Goal: Information Seeking & Learning: Learn about a topic

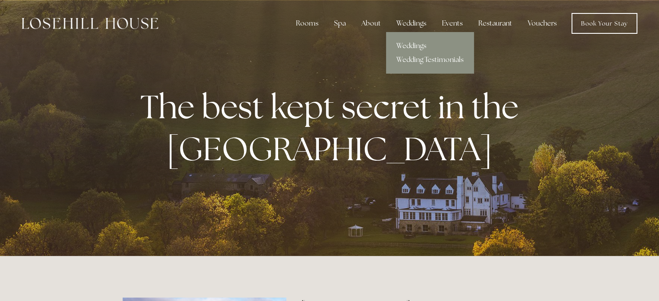
click at [408, 20] on div "Weddings" at bounding box center [411, 23] width 44 height 17
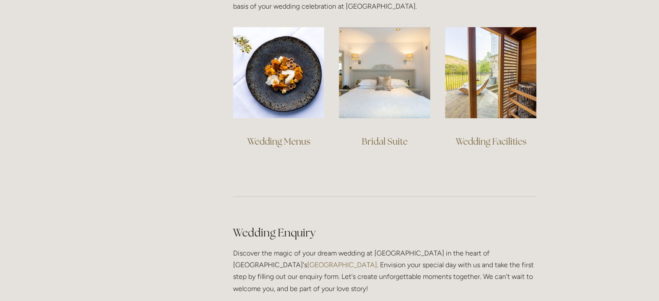
scroll to position [694, 0]
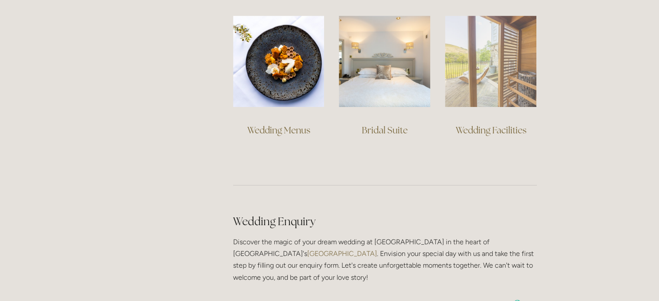
click at [494, 58] on img at bounding box center [490, 61] width 91 height 91
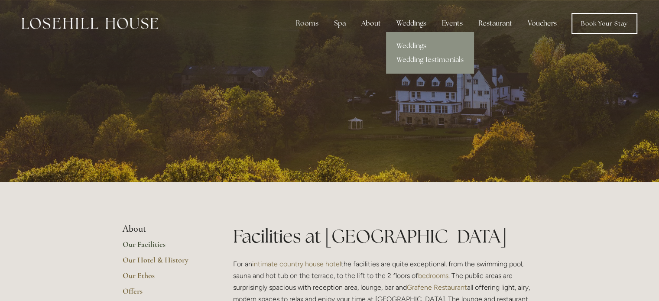
click at [416, 21] on div "Weddings" at bounding box center [411, 23] width 44 height 17
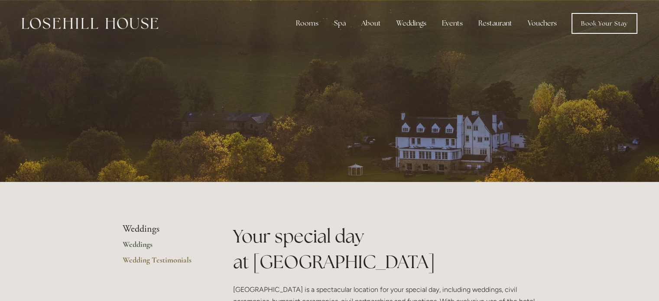
click at [139, 246] on link "Weddings" at bounding box center [164, 248] width 83 height 16
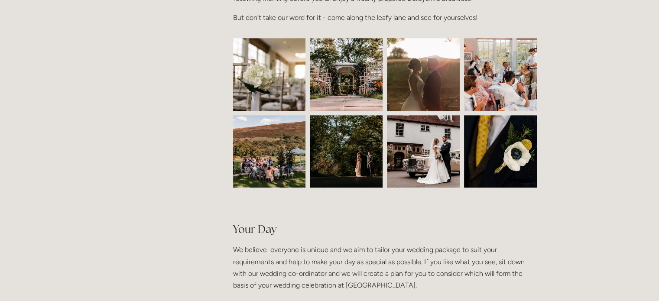
scroll to position [392, 0]
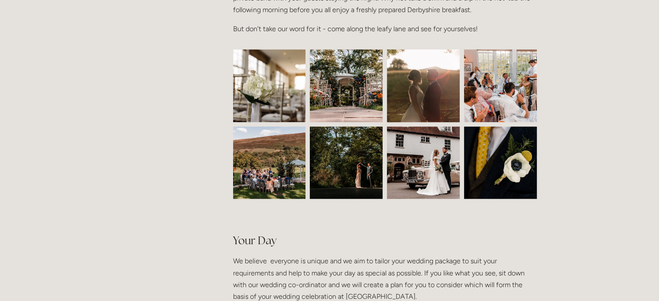
click at [290, 92] on img at bounding box center [269, 85] width 109 height 73
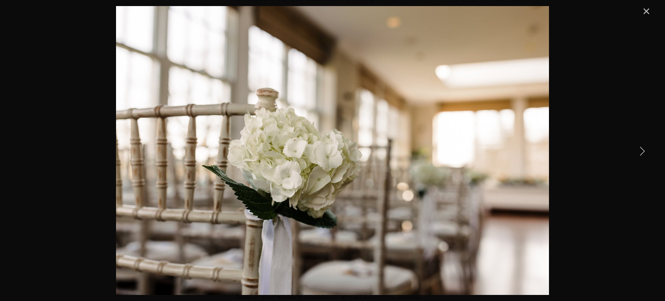
click at [639, 154] on link "Next Item" at bounding box center [642, 150] width 19 height 19
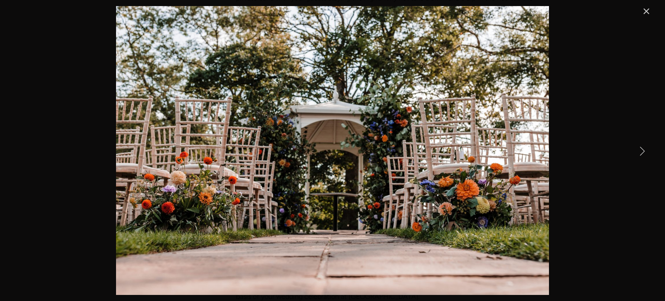
click at [641, 152] on link "Next Item" at bounding box center [642, 150] width 19 height 19
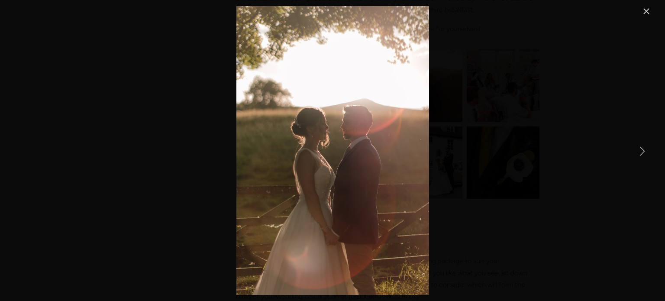
click at [641, 152] on link "Next Item" at bounding box center [642, 150] width 19 height 19
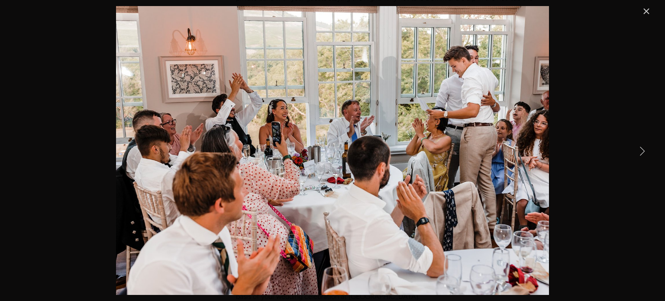
click at [641, 152] on link "Next Item" at bounding box center [642, 150] width 19 height 19
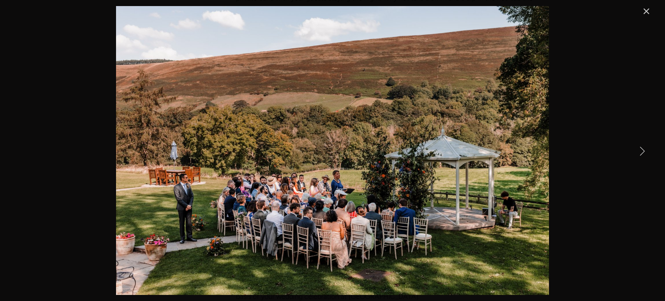
click at [641, 152] on link "Next Item" at bounding box center [642, 150] width 19 height 19
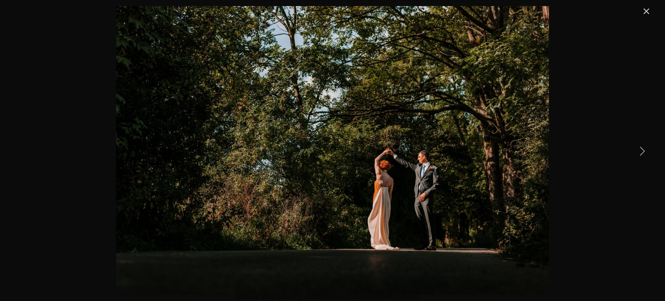
click at [641, 152] on link "Next Item" at bounding box center [642, 150] width 19 height 19
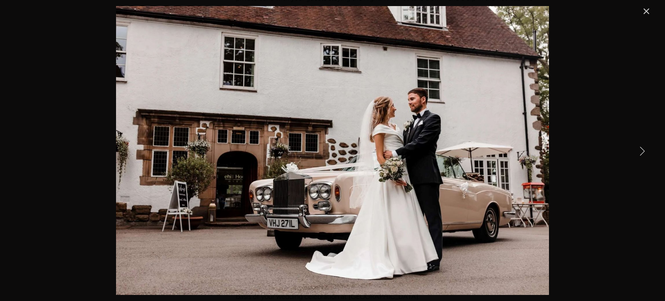
click at [641, 152] on link "Next Item" at bounding box center [642, 150] width 19 height 19
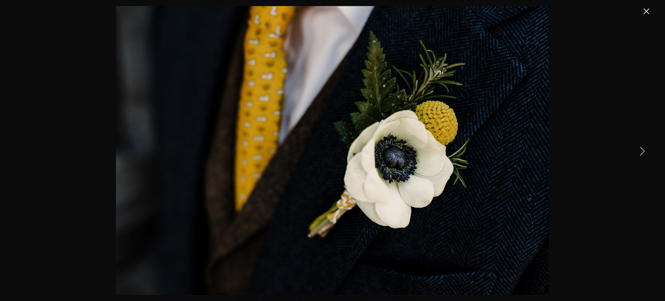
click at [641, 152] on link "Next Item" at bounding box center [642, 150] width 19 height 19
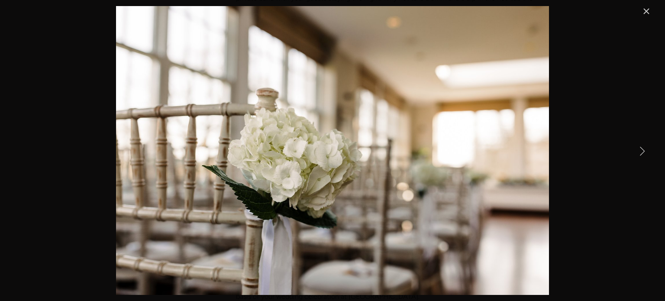
click at [641, 152] on link "Next Item" at bounding box center [642, 150] width 19 height 19
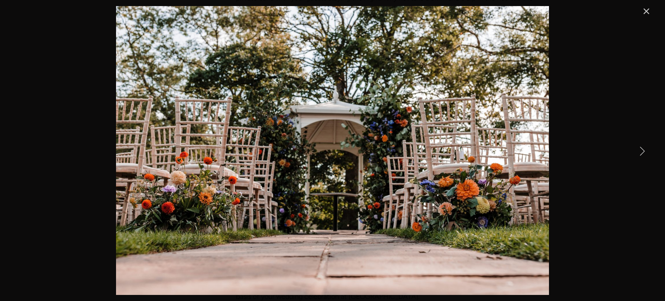
click at [641, 152] on link "Next Item" at bounding box center [642, 150] width 19 height 19
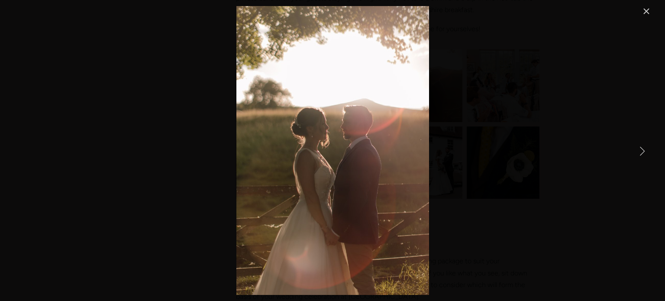
click at [641, 152] on link "Next Item" at bounding box center [642, 150] width 19 height 19
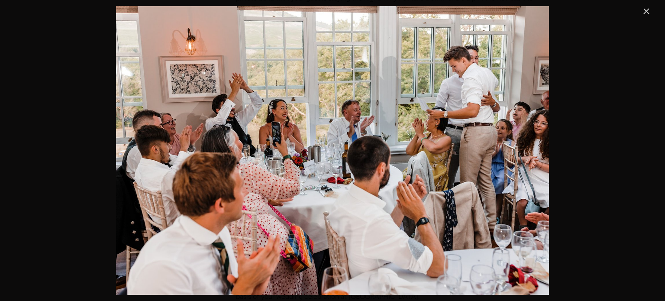
click at [646, 12] on link "Close" at bounding box center [646, 11] width 10 height 10
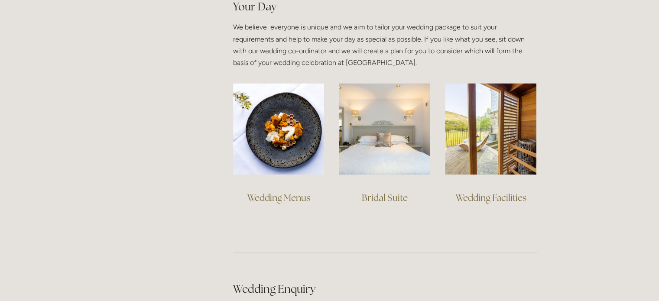
scroll to position [635, 0]
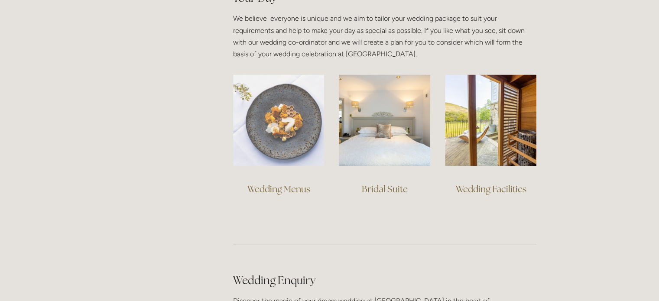
click at [282, 127] on img at bounding box center [278, 119] width 91 height 91
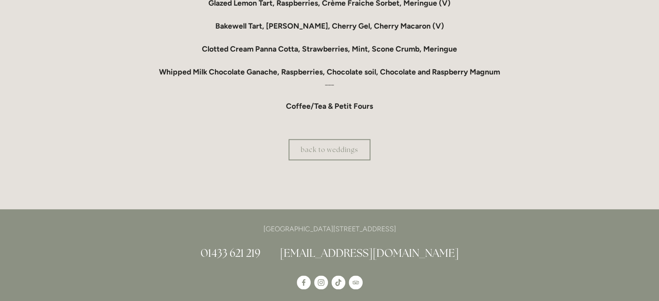
scroll to position [884, 0]
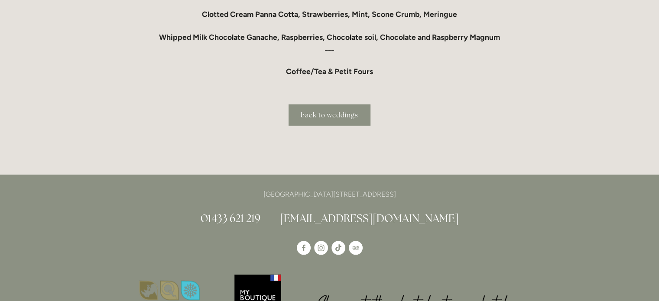
click at [341, 108] on link "back to weddings" at bounding box center [329, 114] width 82 height 21
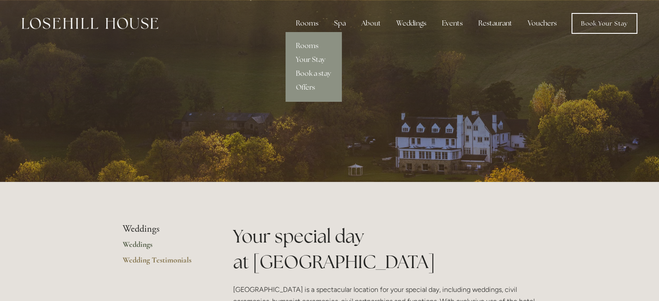
click at [316, 24] on div "Rooms" at bounding box center [307, 23] width 36 height 17
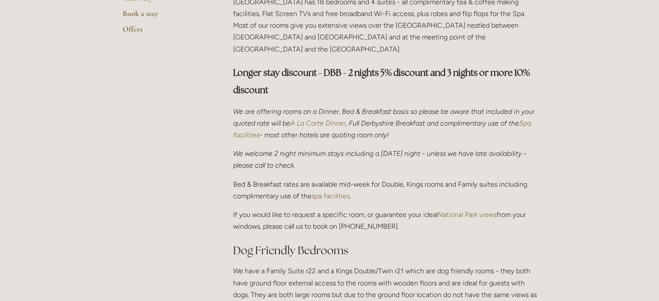
scroll to position [266, 0]
